Goal: Task Accomplishment & Management: Use online tool/utility

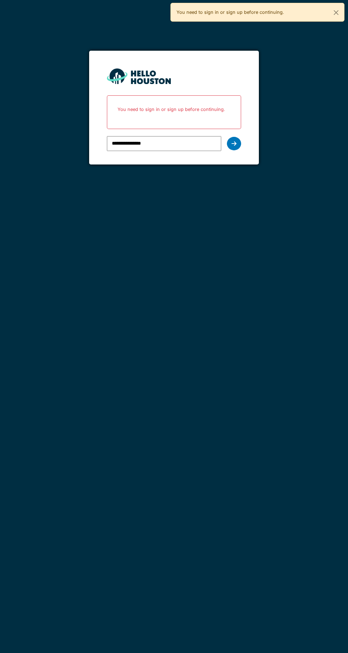
click at [233, 144] on icon at bounding box center [233, 144] width 5 height 6
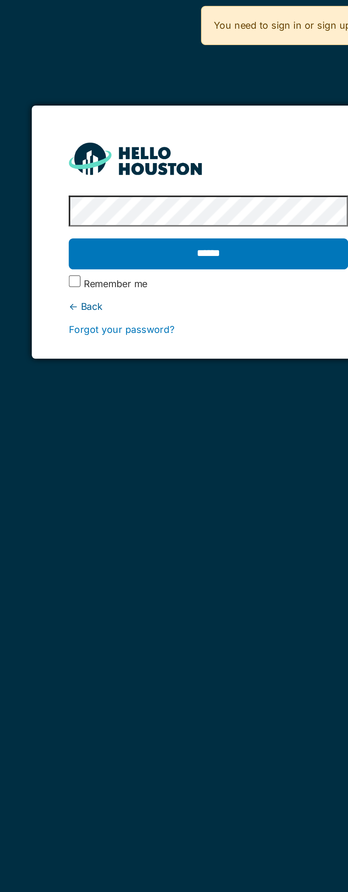
click at [179, 121] on input "******" at bounding box center [174, 122] width 134 height 15
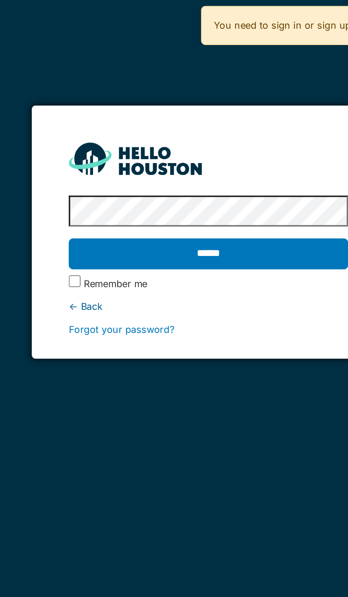
click at [186, 122] on input "******" at bounding box center [174, 122] width 134 height 15
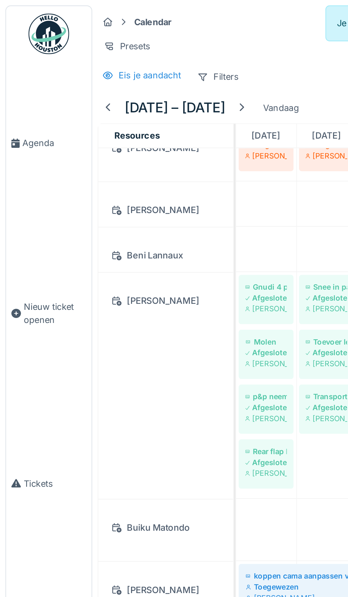
scroll to position [132, 0]
